Goal: Navigation & Orientation: Find specific page/section

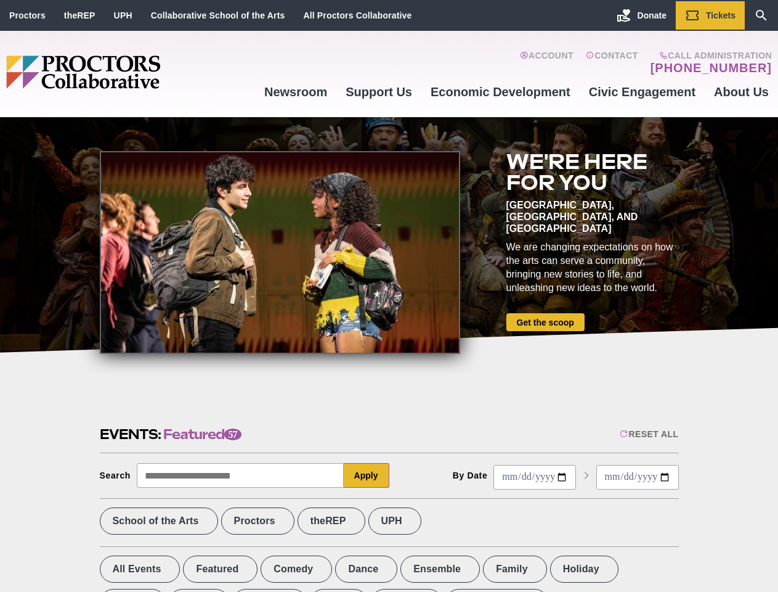
click at [389, 296] on div at bounding box center [280, 252] width 361 height 203
click at [648, 434] on div "Reset All" at bounding box center [649, 434] width 59 height 10
click at [367, 475] on button "Apply" at bounding box center [367, 475] width 46 height 25
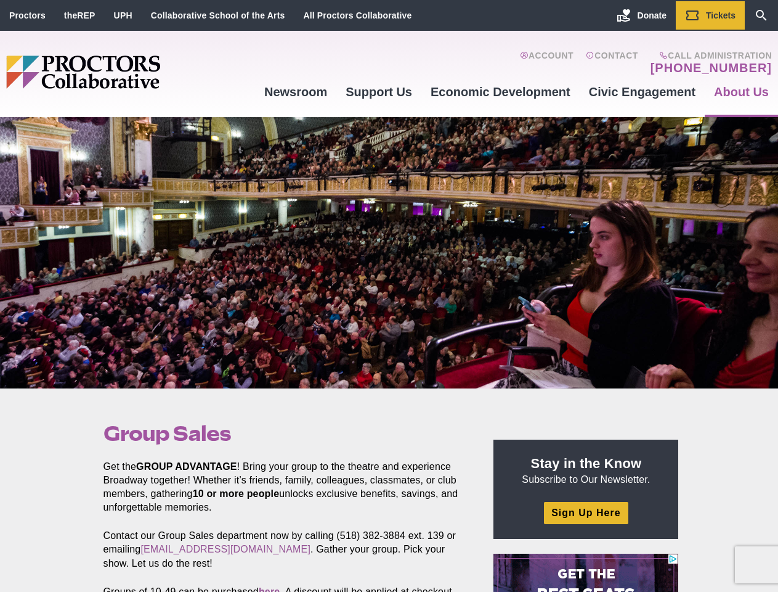
click at [389, 296] on div at bounding box center [389, 252] width 778 height 271
